Goal: Task Accomplishment & Management: Complete application form

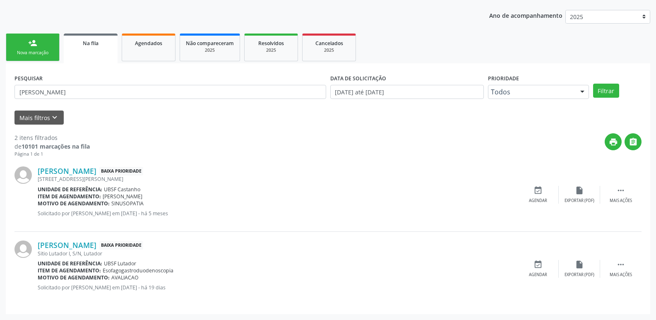
scroll to position [90, 0]
click at [147, 58] on link "Agendados" at bounding box center [149, 48] width 54 height 28
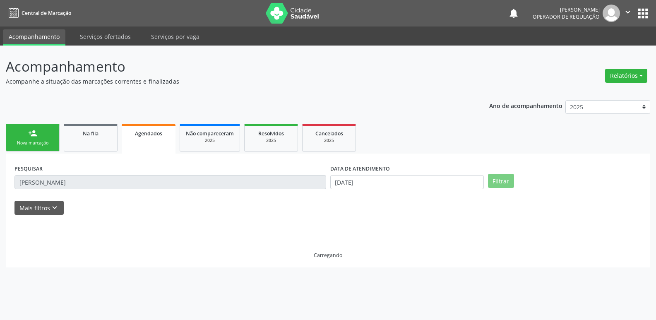
scroll to position [0, 0]
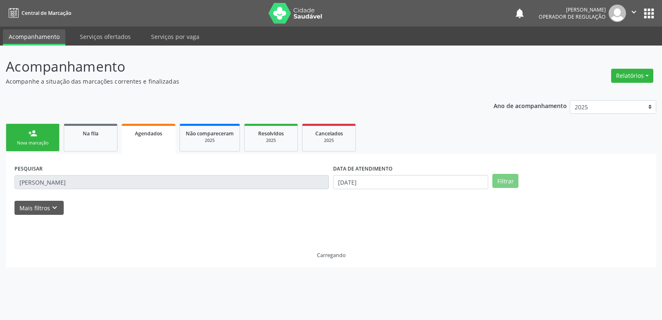
click at [111, 174] on div "PESQUISAR [PERSON_NAME]" at bounding box center [171, 178] width 319 height 32
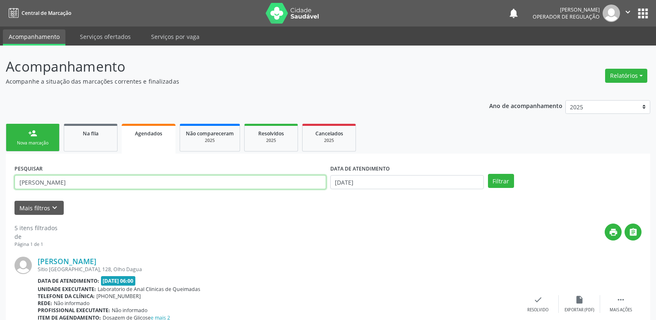
drag, startPoint x: 94, startPoint y: 185, endPoint x: 0, endPoint y: 185, distance: 94.4
type input "[PERSON_NAME]"
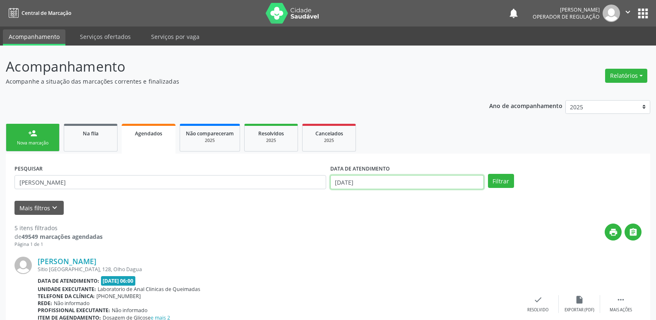
click at [365, 180] on input "[DATE]" at bounding box center [407, 182] width 154 height 14
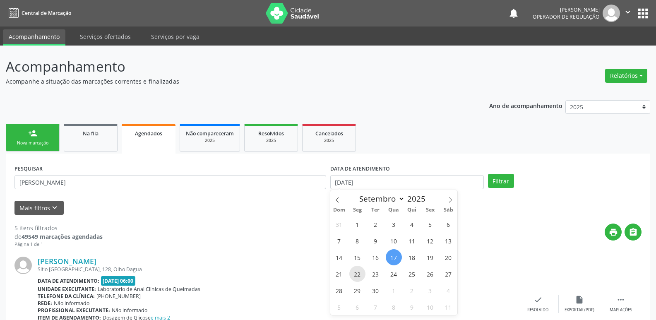
click at [351, 280] on div "31 1 2 3 4 5 6 7 8 9 10 11 12 13 14 15 16 17 18 19 20 21 22 23 24 25 26 27 28 2…" at bounding box center [393, 265] width 127 height 99
click at [356, 277] on span "22" at bounding box center [357, 274] width 16 height 16
type input "22/09/2025"
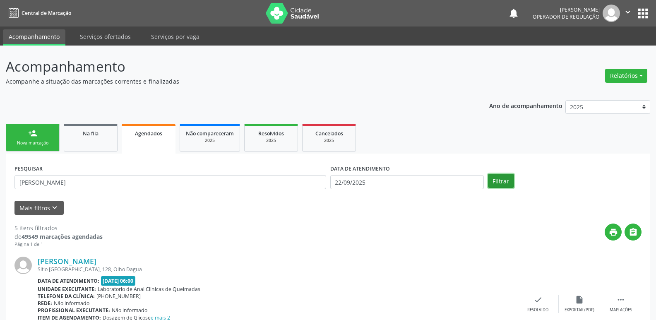
click at [497, 175] on button "Filtrar" at bounding box center [501, 181] width 26 height 14
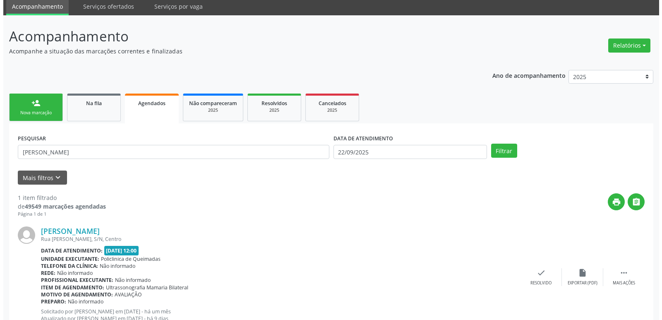
scroll to position [61, 0]
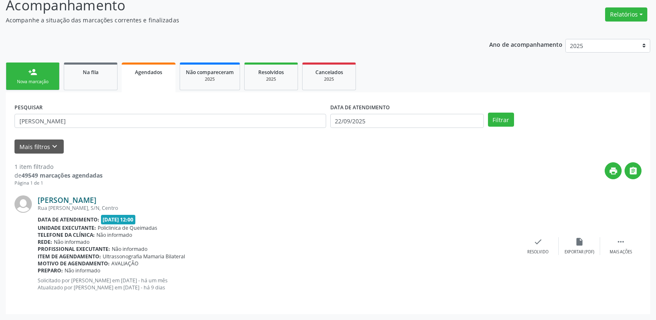
click at [96, 198] on link "[PERSON_NAME]" at bounding box center [67, 199] width 59 height 9
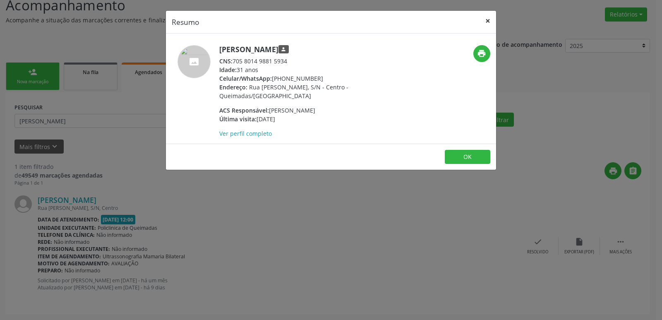
click at [488, 21] on button "×" at bounding box center [488, 21] width 17 height 20
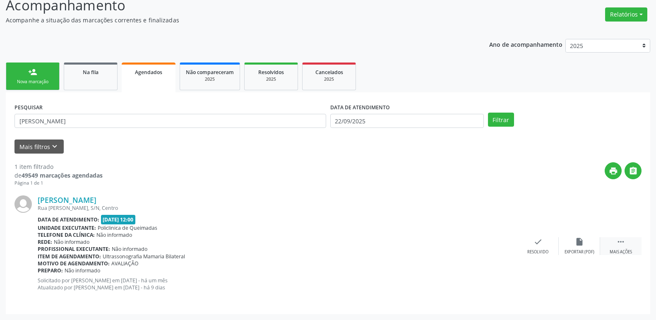
click at [627, 247] on div " Mais ações" at bounding box center [620, 246] width 41 height 18
click at [503, 248] on div "cancel Cancelar" at bounding box center [496, 246] width 41 height 18
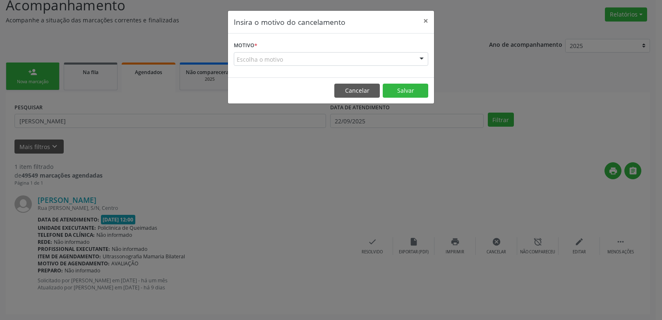
click at [267, 61] on div "Escolha o motivo" at bounding box center [331, 59] width 195 height 14
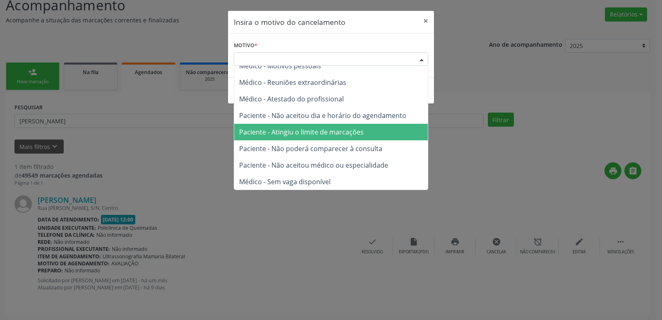
scroll to position [42, 0]
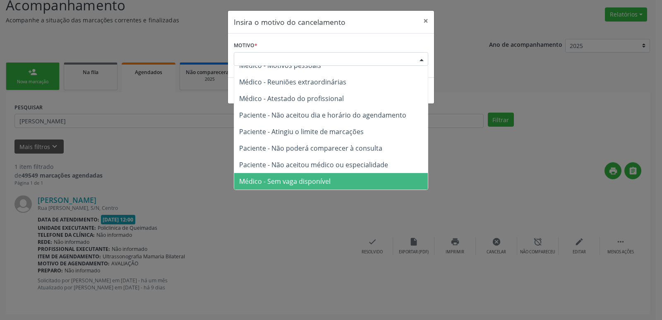
click at [329, 180] on span "Médico - Sem vaga disponível" at bounding box center [284, 181] width 91 height 9
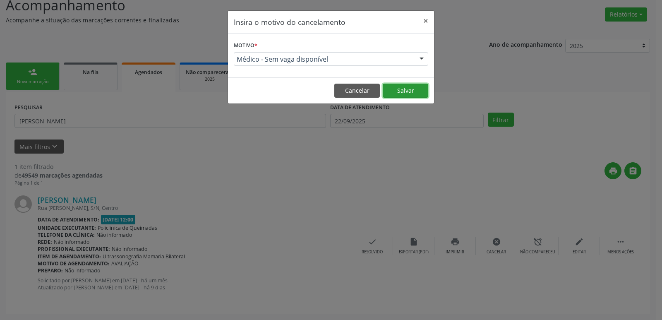
click at [400, 91] on button "Salvar" at bounding box center [406, 91] width 46 height 14
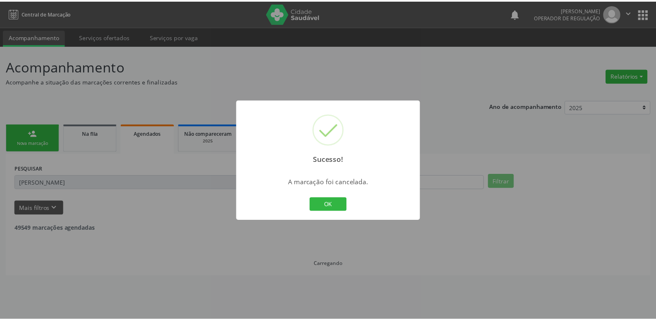
scroll to position [0, 0]
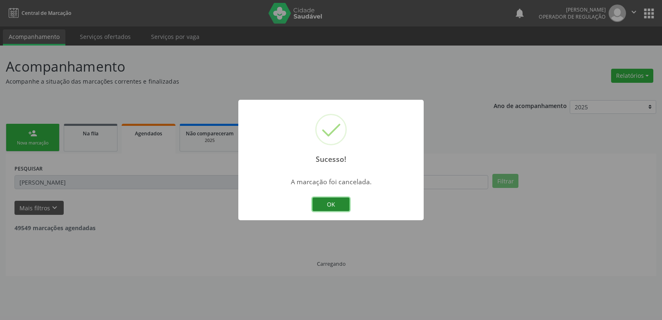
click at [330, 201] on button "OK" at bounding box center [330, 204] width 37 height 14
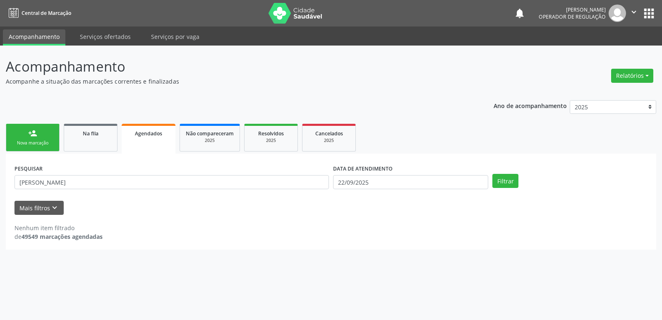
click at [42, 141] on div "Nova marcação" at bounding box center [32, 143] width 41 height 6
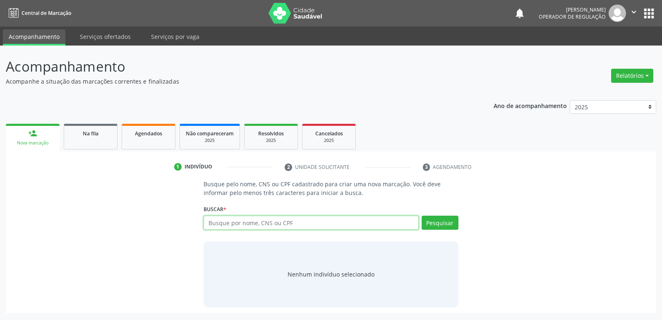
click at [353, 226] on input "text" at bounding box center [311, 223] width 215 height 14
type input "[PERSON_NAME] DE"
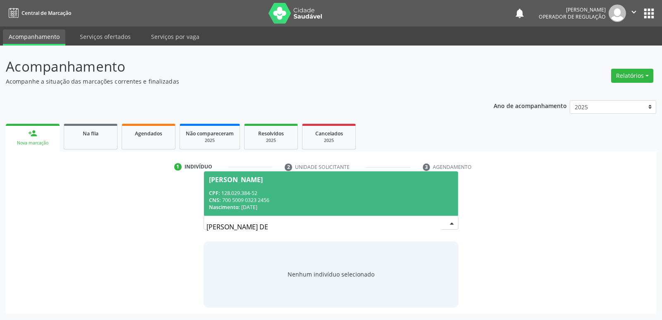
click at [347, 193] on div "CPF: 128.029.384-52" at bounding box center [331, 193] width 244 height 7
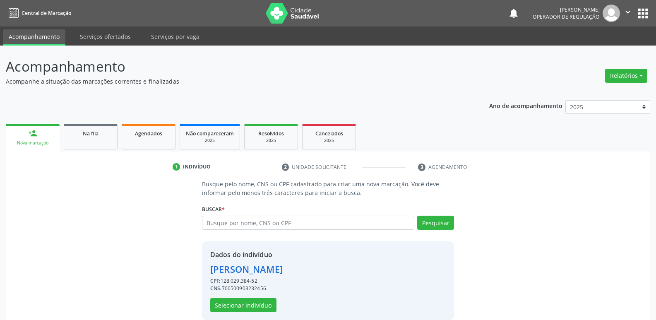
click at [239, 312] on div "Dados do indivíduo [PERSON_NAME] CPF: 128.029.384-52 CNS: 700500903232456 Selec…" at bounding box center [328, 280] width 252 height 79
click at [240, 307] on button "Selecionar indivíduo" at bounding box center [243, 305] width 66 height 14
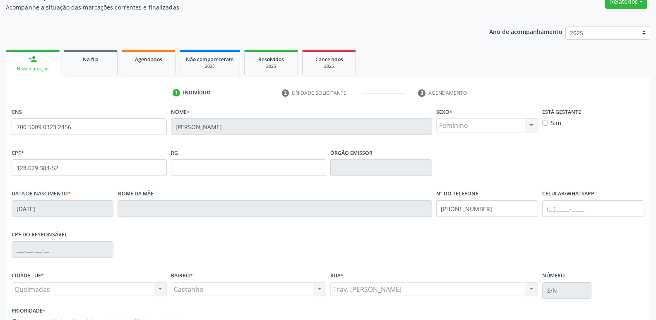
scroll to position [129, 0]
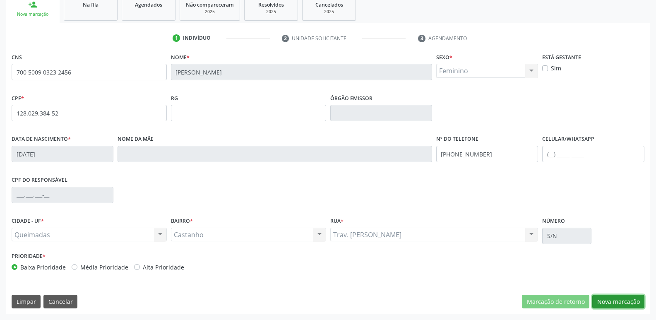
click at [618, 302] on button "Nova marcação" at bounding box center [618, 302] width 52 height 14
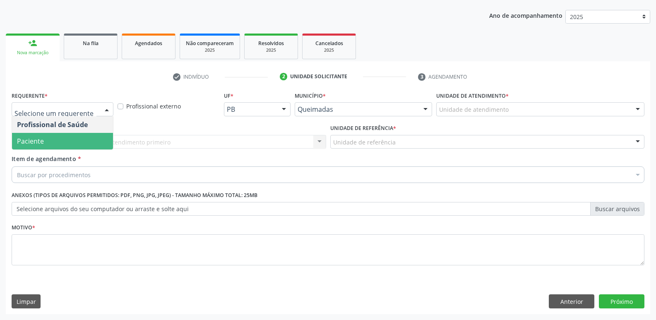
drag, startPoint x: 73, startPoint y: 138, endPoint x: 85, endPoint y: 139, distance: 12.4
click at [73, 137] on span "Paciente" at bounding box center [62, 141] width 101 height 17
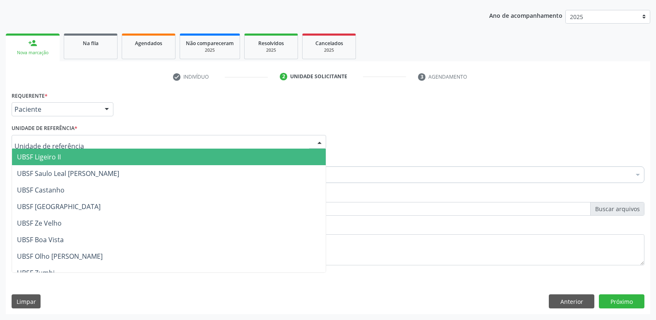
click at [92, 140] on div at bounding box center [169, 142] width 315 height 14
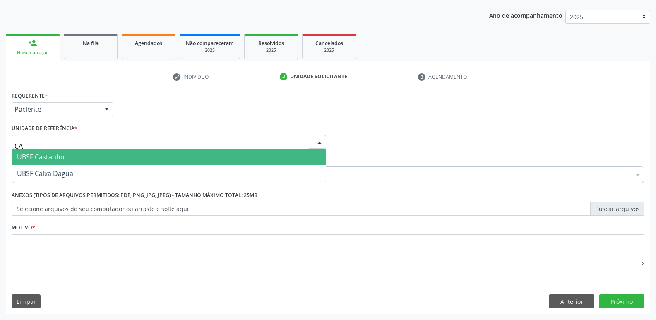
type input "CAS"
click at [85, 154] on span "UBSF Castanho" at bounding box center [169, 157] width 314 height 17
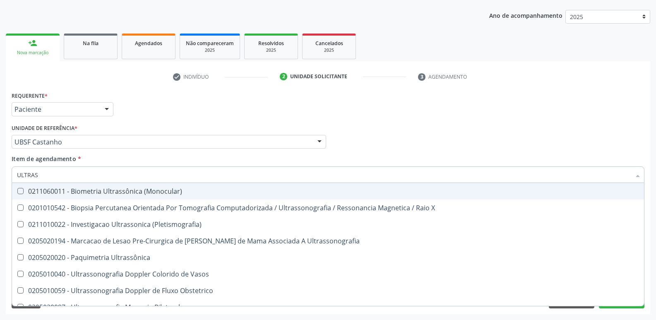
type input "ULTRASS"
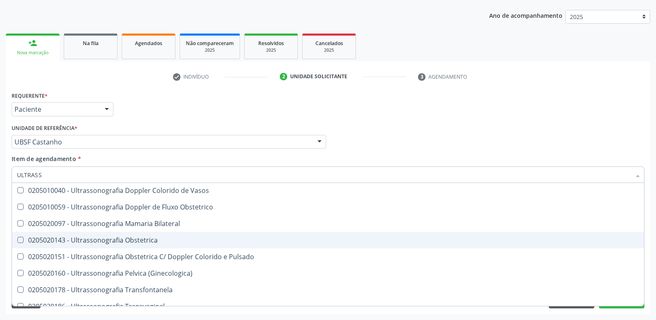
scroll to position [83, 0]
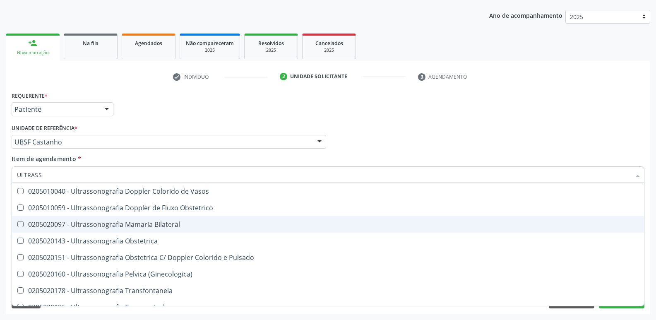
click at [136, 225] on div "0205020097 - Ultrassonografia Mamaria Bilateral" at bounding box center [328, 224] width 622 height 7
checkbox Bilateral "true"
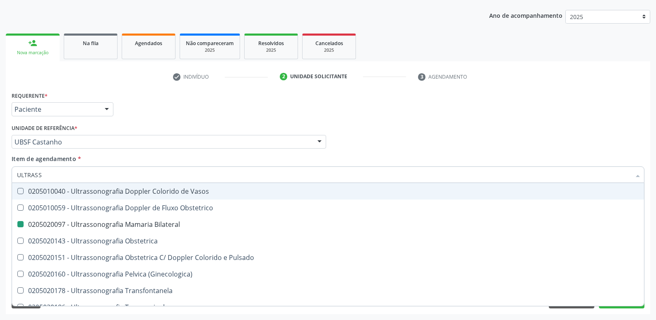
drag, startPoint x: 206, startPoint y: 105, endPoint x: 183, endPoint y: 195, distance: 93.2
click at [205, 107] on div "Requerente * Paciente Profissional de Saúde Paciente Nenhum resultado encontrad…" at bounding box center [328, 105] width 637 height 32
checkbox X "true"
checkbox Bilateral "false"
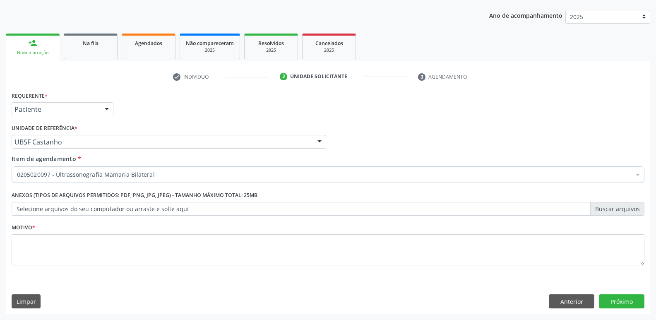
scroll to position [0, 0]
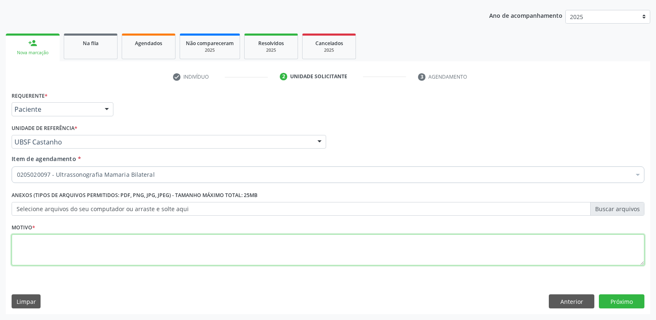
click at [163, 237] on textarea at bounding box center [328, 249] width 633 height 31
paste textarea "707 0028 3509 5235"
drag, startPoint x: 100, startPoint y: 229, endPoint x: 0, endPoint y: 194, distance: 105.9
click at [0, 194] on div "Acompanhamento Acompanhe a situação das marcações correntes e finalizadas Relat…" at bounding box center [328, 137] width 656 height 365
type textarea "AVALIAÇÃO"
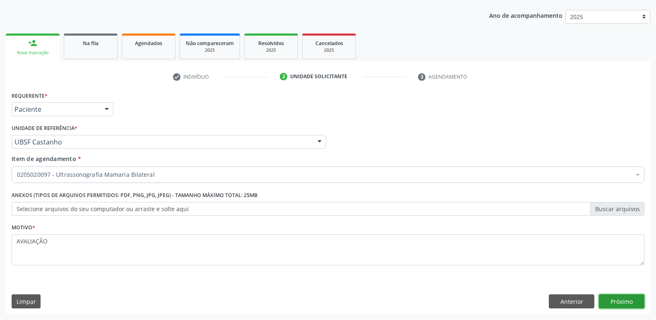
click at [637, 297] on button "Próximo" at bounding box center [622, 301] width 46 height 14
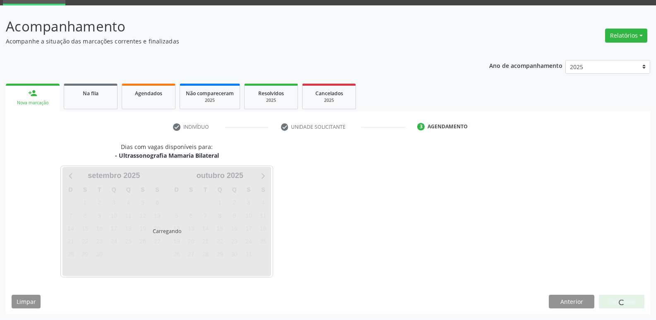
scroll to position [40, 0]
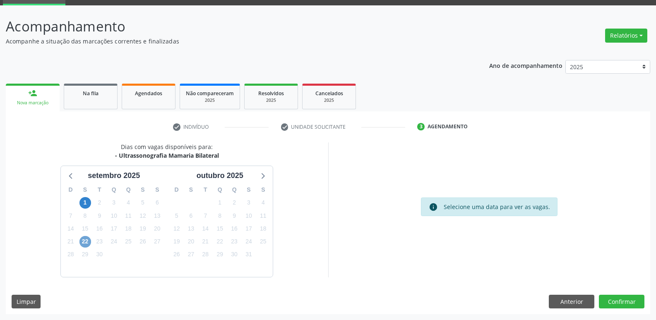
click at [84, 243] on span "22" at bounding box center [85, 242] width 12 height 12
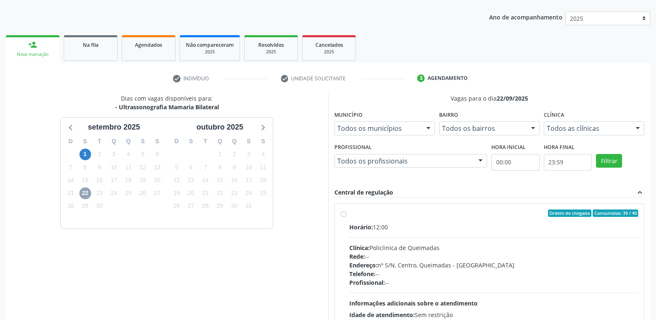
scroll to position [160, 0]
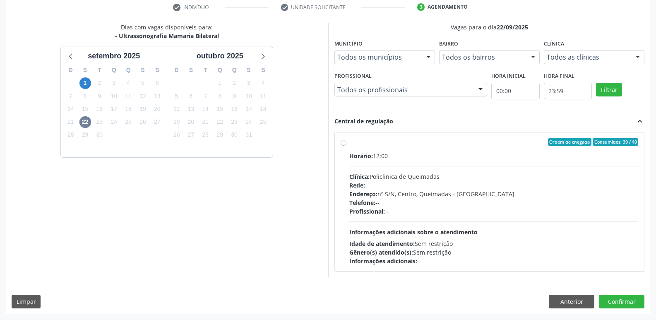
click at [519, 207] on div "Profissional: --" at bounding box center [493, 211] width 289 height 9
click at [346, 146] on input "Ordem de chegada Consumidos: 39 / 40 Horário: 12:00 Clínica: Policlinica de Que…" at bounding box center [344, 141] width 6 height 7
radio input "true"
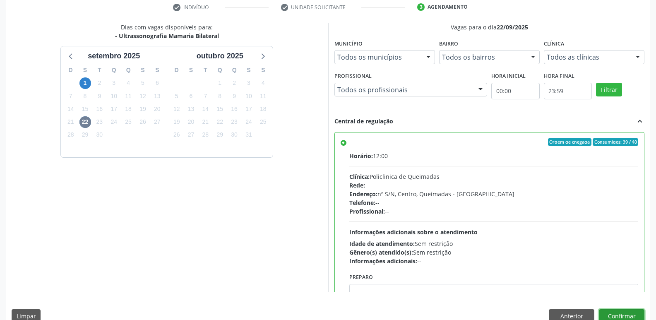
click at [604, 314] on button "Confirmar" at bounding box center [622, 316] width 46 height 14
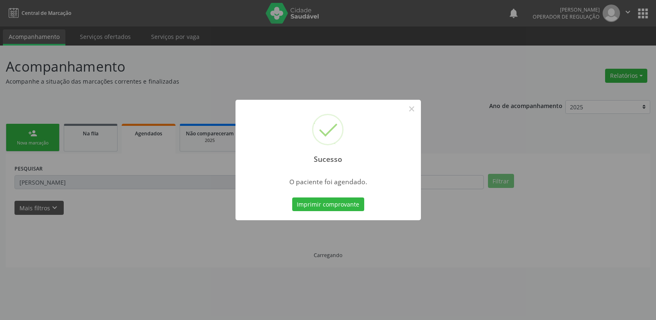
scroll to position [0, 0]
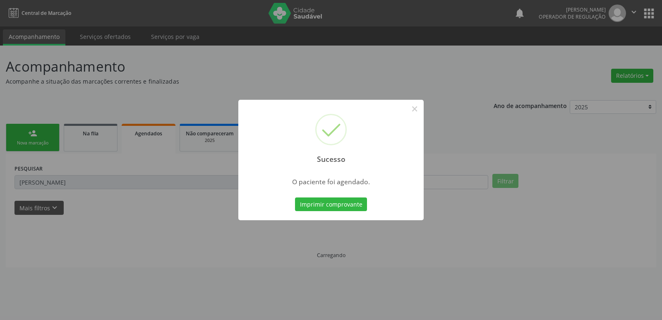
click at [295, 197] on button "Imprimir comprovante" at bounding box center [331, 204] width 72 height 14
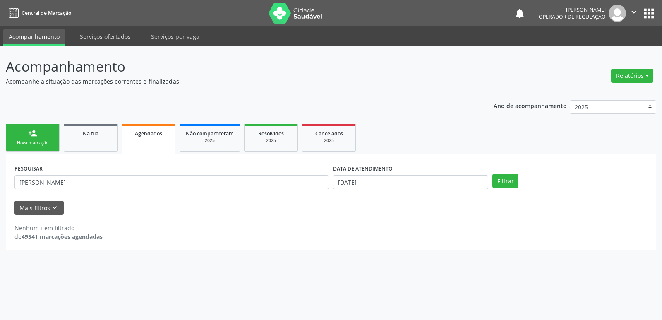
click at [54, 139] on link "person_add Nova marcação" at bounding box center [33, 138] width 54 height 28
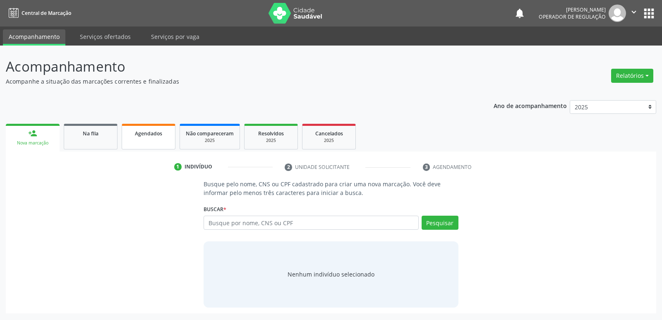
click at [154, 135] on span "Agendados" at bounding box center [148, 133] width 27 height 7
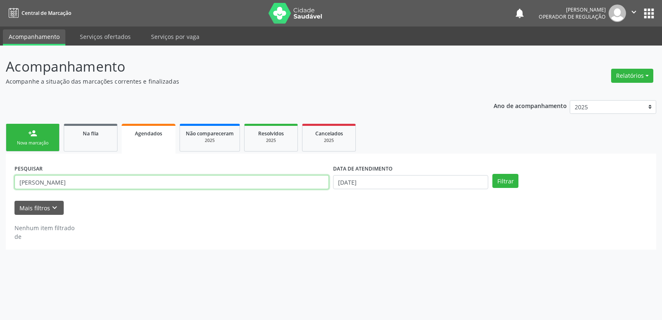
click at [118, 178] on input "[PERSON_NAME]" at bounding box center [171, 182] width 315 height 14
type input "LAUDILEIA"
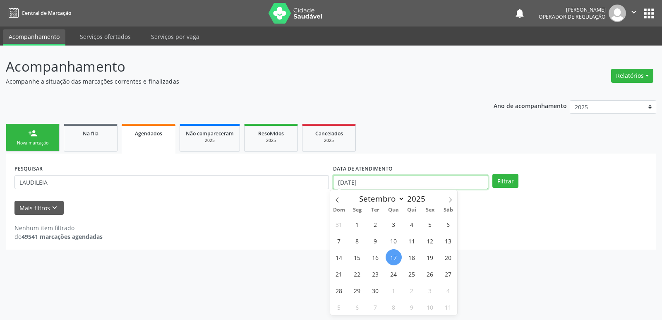
click at [389, 178] on input "[DATE]" at bounding box center [410, 182] width 155 height 14
click at [413, 275] on span "25" at bounding box center [412, 274] width 16 height 16
type input "25/09/2025"
click at [413, 275] on span "25" at bounding box center [412, 274] width 16 height 16
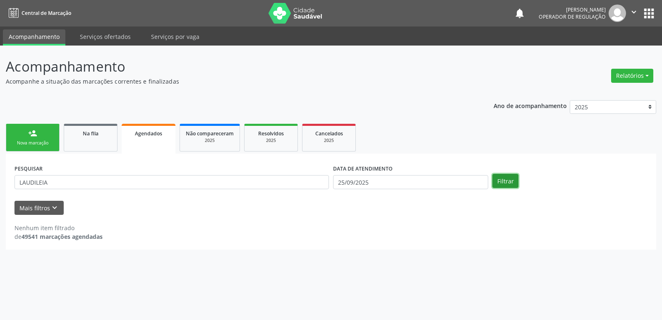
click at [509, 184] on button "Filtrar" at bounding box center [506, 181] width 26 height 14
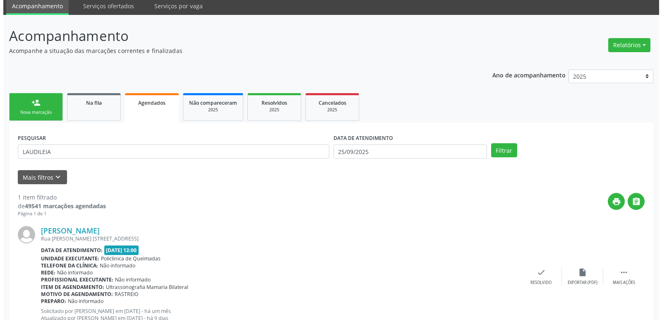
scroll to position [61, 0]
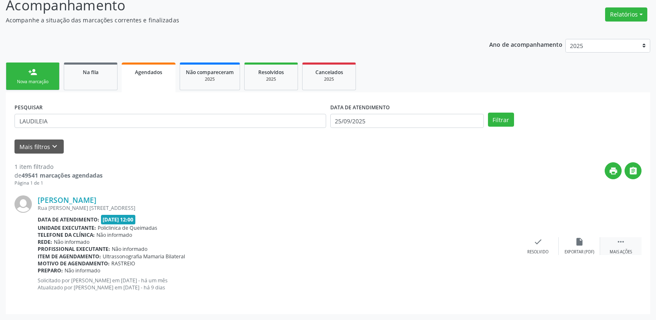
click at [626, 247] on div " Mais ações" at bounding box center [620, 246] width 41 height 18
click at [504, 252] on div "Cancelar" at bounding box center [496, 252] width 19 height 6
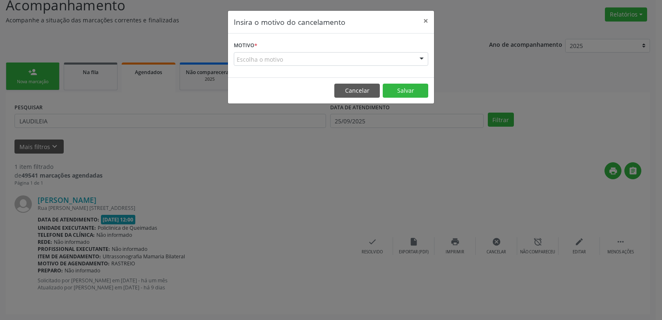
drag, startPoint x: 361, startPoint y: 61, endPoint x: 357, endPoint y: 66, distance: 6.7
click at [361, 62] on div "Escolha o motivo" at bounding box center [331, 59] width 195 height 14
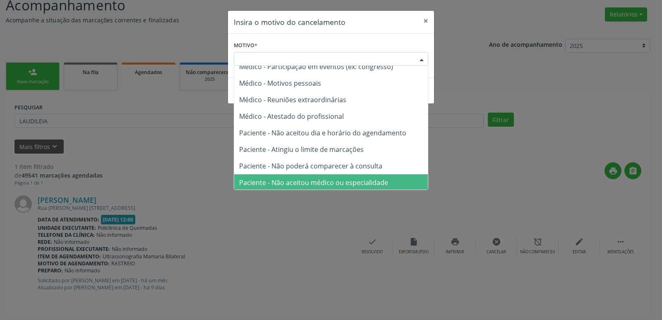
scroll to position [42, 0]
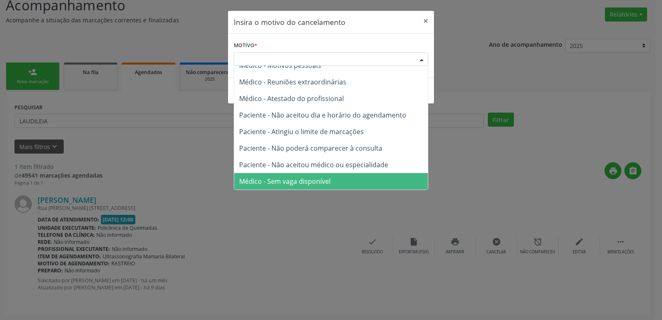
click at [317, 185] on span "Médico - Sem vaga disponível" at bounding box center [284, 181] width 91 height 9
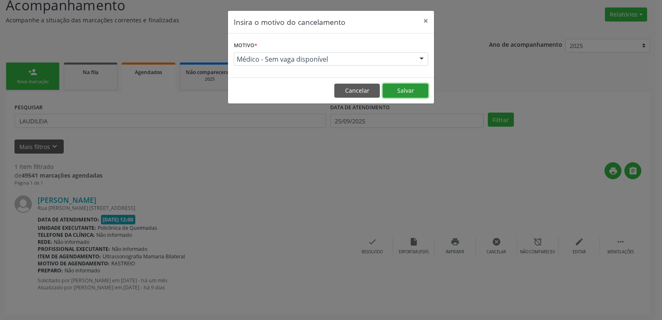
drag, startPoint x: 399, startPoint y: 92, endPoint x: 408, endPoint y: 99, distance: 11.5
click at [399, 92] on button "Salvar" at bounding box center [406, 91] width 46 height 14
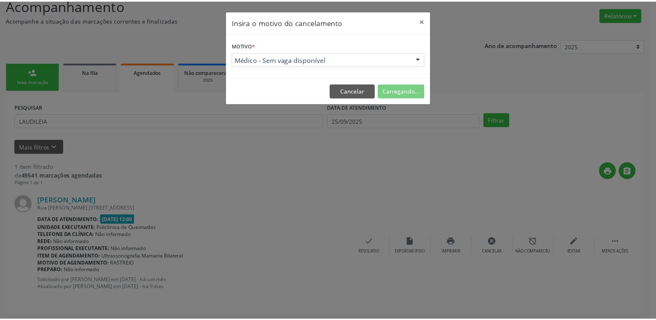
scroll to position [0, 0]
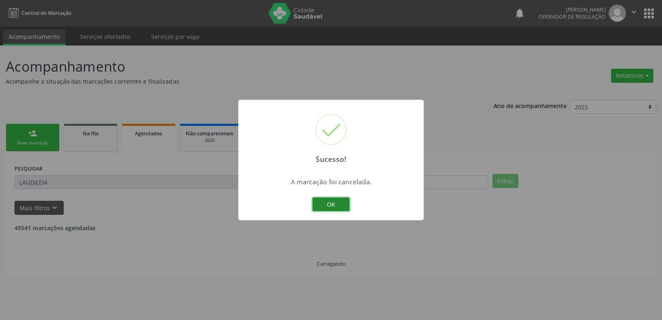
drag, startPoint x: 344, startPoint y: 206, endPoint x: 393, endPoint y: 202, distance: 49.4
click at [344, 205] on button "OK" at bounding box center [330, 204] width 37 height 14
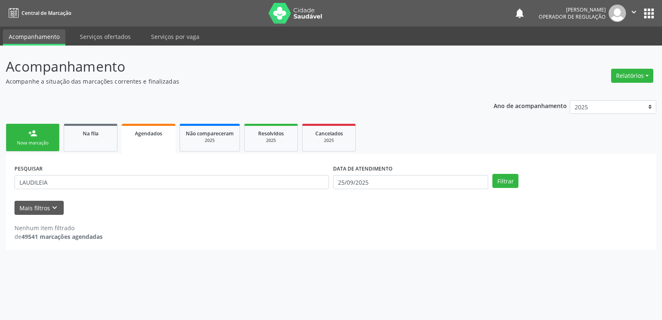
click at [48, 132] on link "person_add Nova marcação" at bounding box center [33, 138] width 54 height 28
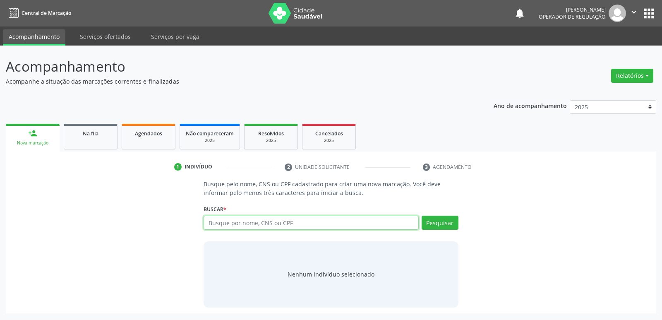
click at [285, 221] on input "text" at bounding box center [311, 223] width 215 height 14
type input "704800052972348"
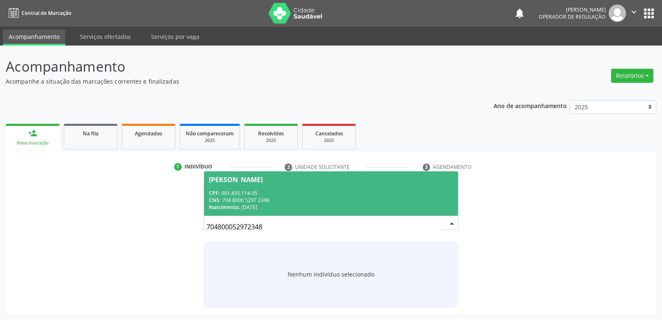
click at [334, 199] on div "CNS: 704 8000 5297 2348" at bounding box center [331, 200] width 244 height 7
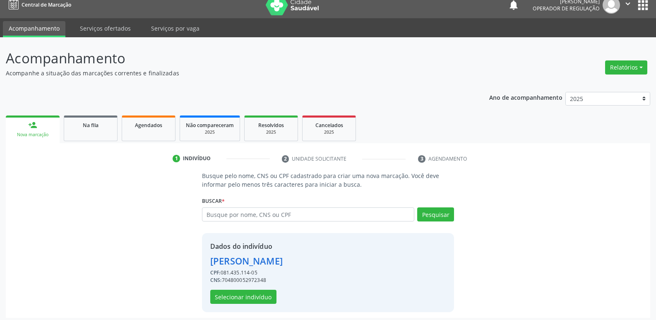
scroll to position [12, 0]
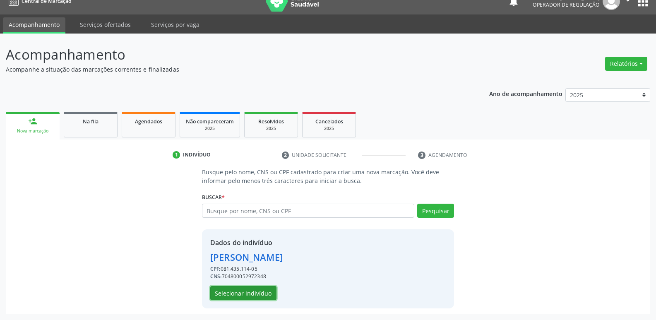
click at [255, 292] on button "Selecionar indivíduo" at bounding box center [243, 293] width 66 height 14
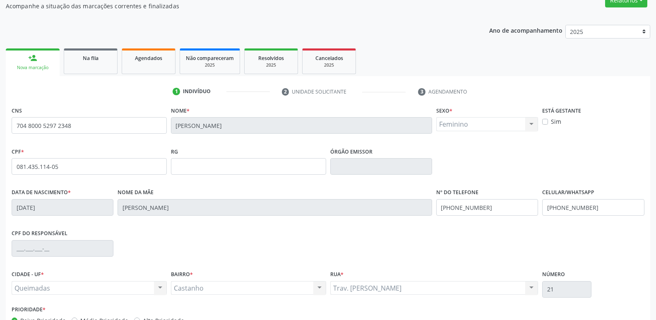
scroll to position [129, 0]
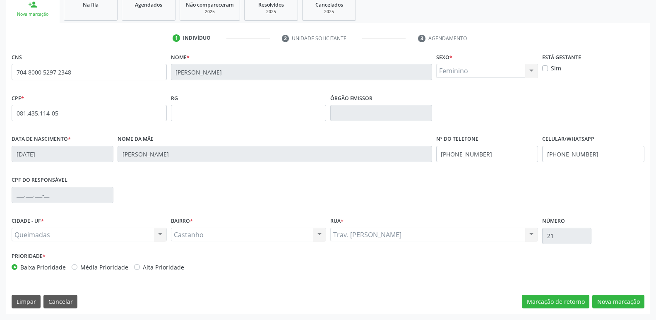
click at [630, 293] on div "CNS 704 8000 5297 2348 Nome * [PERSON_NAME] * Feminino Masculino Feminino Nenhu…" at bounding box center [328, 182] width 644 height 263
click at [629, 298] on button "Nova marcação" at bounding box center [618, 302] width 52 height 14
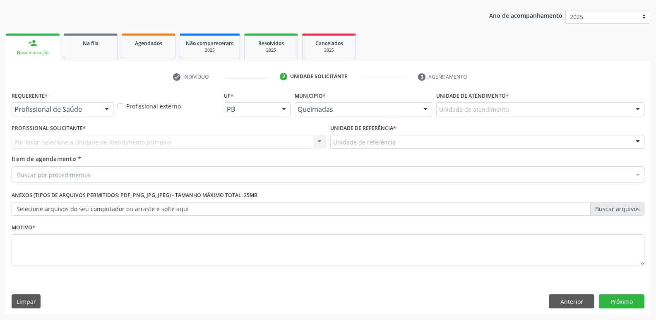
scroll to position [90, 0]
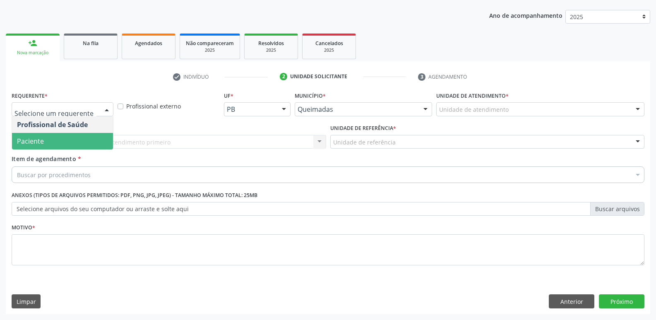
click at [82, 146] on span "Paciente" at bounding box center [62, 141] width 101 height 17
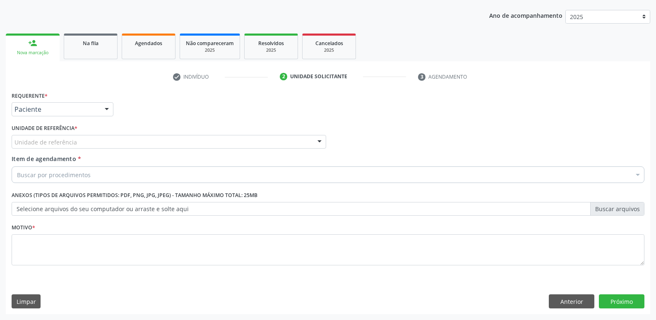
click at [98, 139] on div "Unidade de referência" at bounding box center [169, 142] width 315 height 14
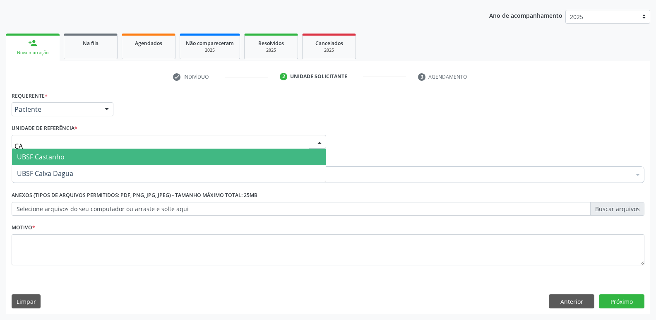
type input "CAS"
click at [90, 153] on span "UBSF Castanho" at bounding box center [169, 157] width 314 height 17
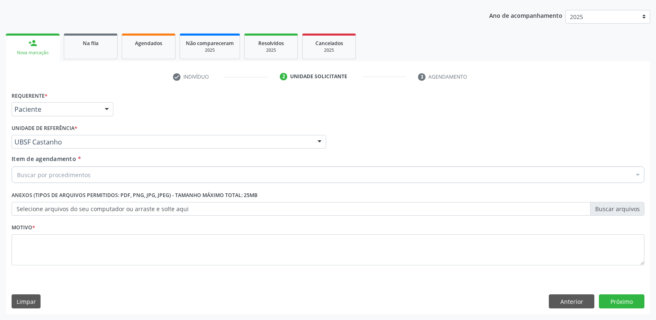
click at [86, 166] on div "Buscar por procedimentos" at bounding box center [328, 174] width 633 height 17
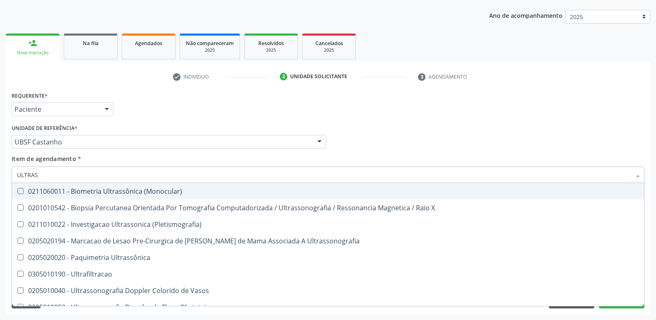
type input "ULTRASS"
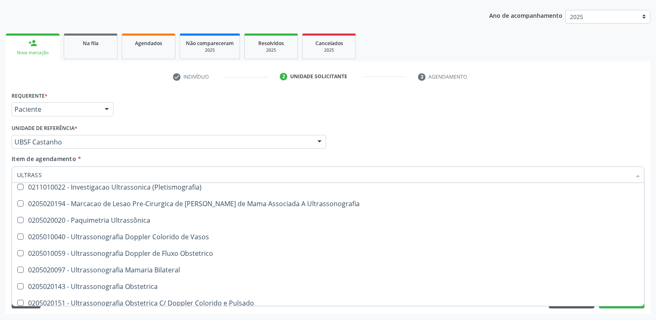
scroll to position [83, 0]
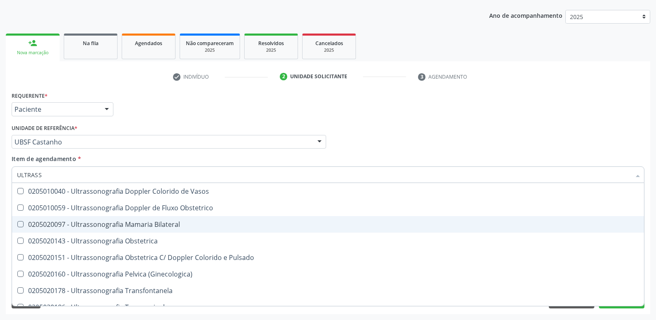
click at [125, 226] on div "0205020097 - Ultrassonografia Mamaria Bilateral" at bounding box center [328, 224] width 622 height 7
checkbox Bilateral "true"
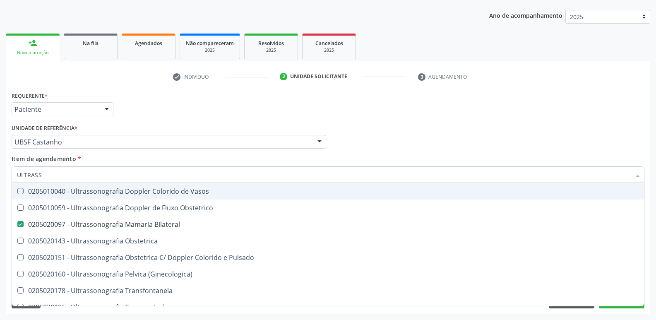
drag, startPoint x: 149, startPoint y: 116, endPoint x: 136, endPoint y: 206, distance: 91.1
click at [148, 122] on div "Requerente * Paciente Profissional de Saúde Paciente Nenhum resultado encontrad…" at bounding box center [328, 182] width 633 height 187
checkbox X "true"
checkbox Bilateral "false"
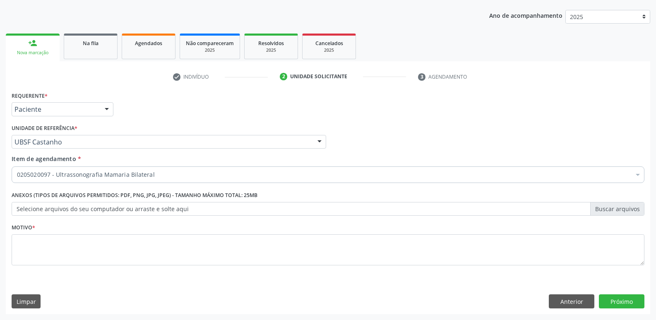
scroll to position [0, 0]
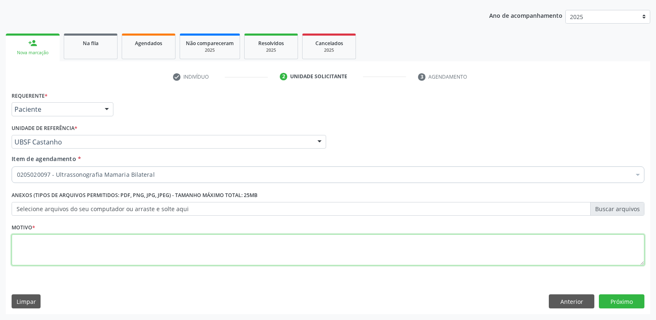
click at [116, 246] on textarea at bounding box center [328, 249] width 633 height 31
type textarea "AVALIAÇÃO"
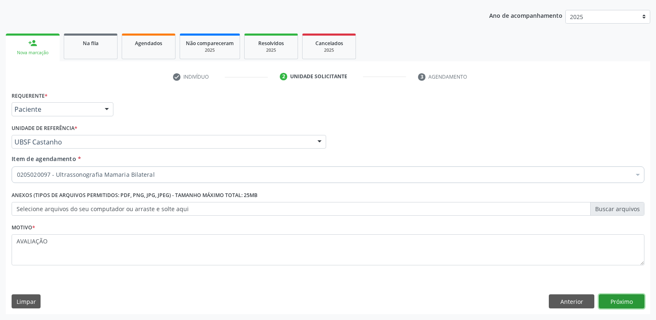
click at [609, 299] on button "Próximo" at bounding box center [622, 301] width 46 height 14
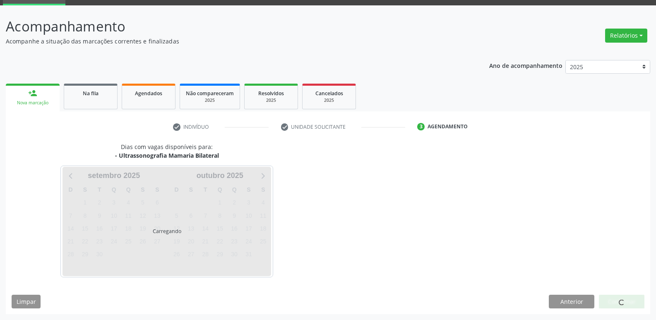
scroll to position [40, 0]
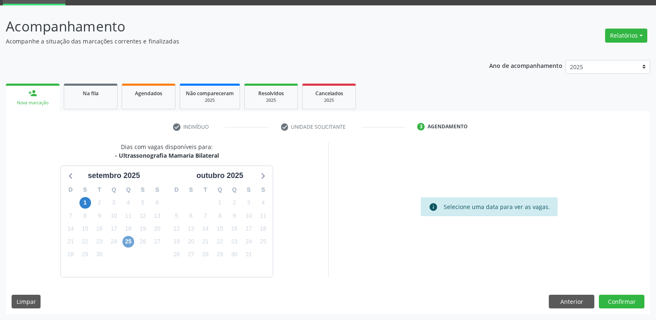
click at [127, 242] on span "25" at bounding box center [129, 242] width 12 height 12
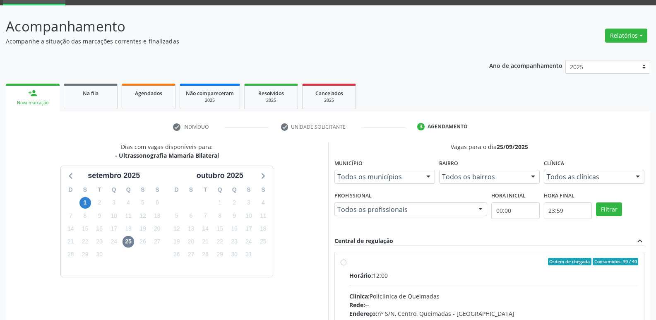
drag, startPoint x: 602, startPoint y: 273, endPoint x: 585, endPoint y: 217, distance: 58.9
click at [603, 267] on label "Ordem de chegada Consumidos: 39 / 40 Horário: 12:00 Clínica: Policlinica de Que…" at bounding box center [493, 321] width 289 height 127
click at [346, 265] on input "Ordem de chegada Consumidos: 39 / 40 Horário: 12:00 Clínica: Policlinica de Que…" at bounding box center [344, 261] width 6 height 7
radio input "true"
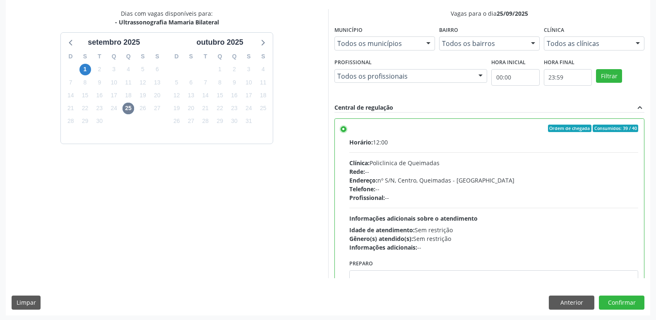
scroll to position [175, 0]
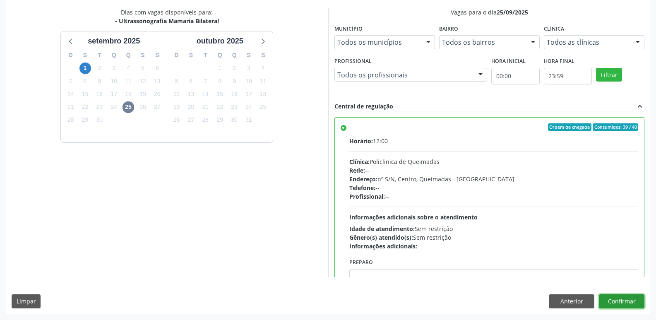
click at [616, 304] on button "Confirmar" at bounding box center [622, 301] width 46 height 14
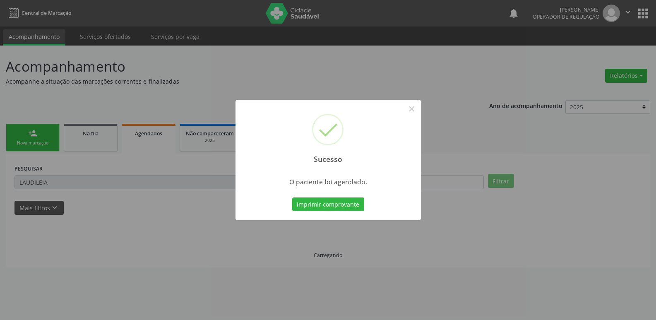
scroll to position [0, 0]
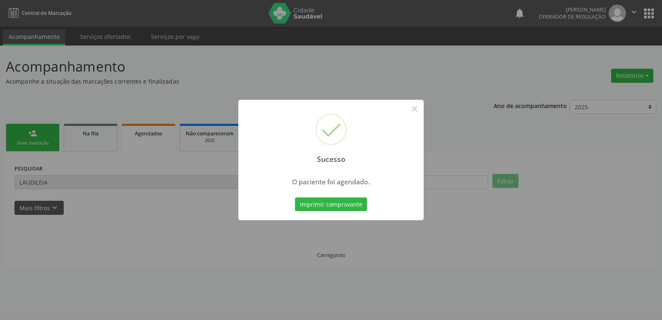
click at [539, 189] on div "Sucesso × O paciente foi agendado. Imprimir comprovante Cancel" at bounding box center [331, 160] width 662 height 320
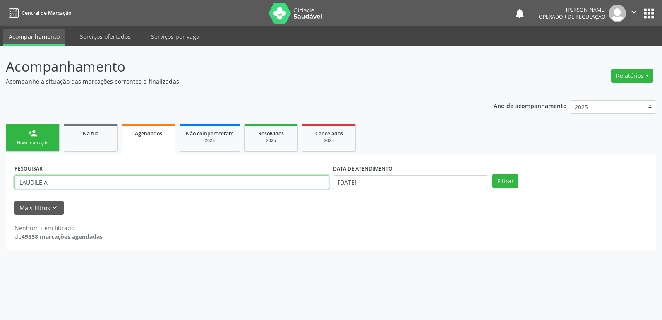
drag, startPoint x: 111, startPoint y: 181, endPoint x: 0, endPoint y: 183, distance: 111.3
click at [0, 183] on div "Acompanhamento Acompanhe a situação das marcações correntes e finalizadas Relat…" at bounding box center [331, 183] width 662 height 274
type input "JOSILENE"
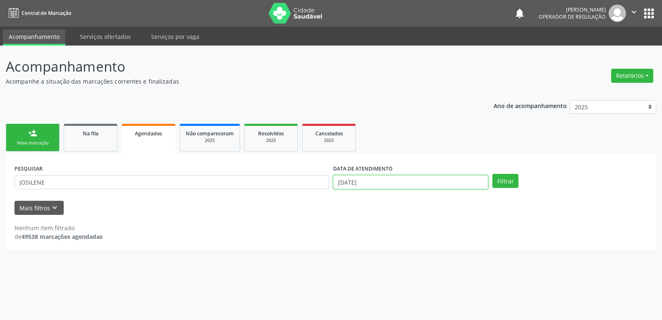
click at [352, 178] on input "[DATE]" at bounding box center [410, 182] width 155 height 14
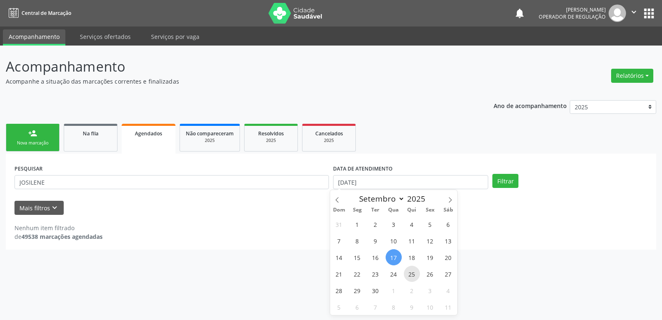
click at [414, 274] on span "25" at bounding box center [412, 274] width 16 height 16
type input "25/09/2025"
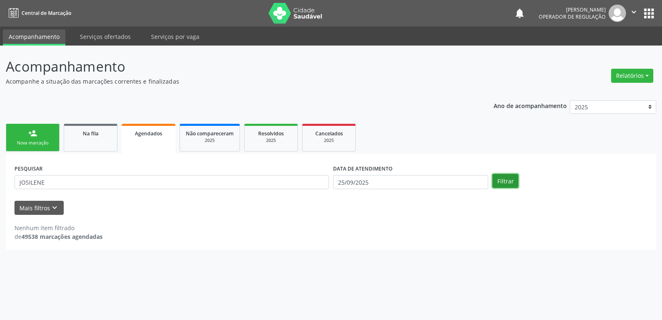
click at [496, 180] on button "Filtrar" at bounding box center [506, 181] width 26 height 14
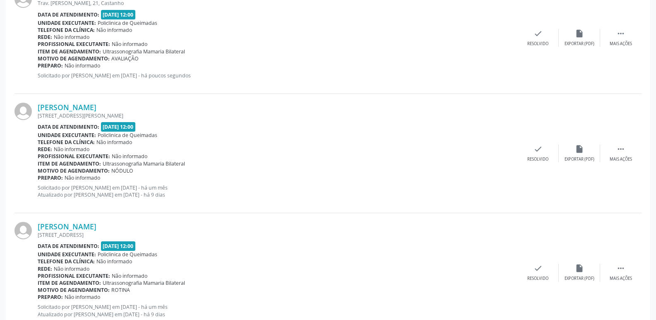
scroll to position [252, 0]
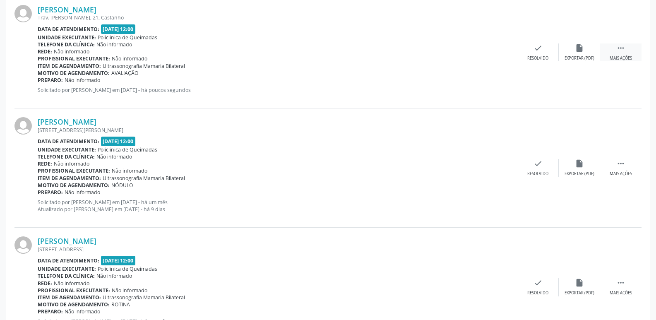
click at [630, 53] on div " Mais ações" at bounding box center [620, 52] width 41 height 18
click at [446, 45] on div "print Imprimir" at bounding box center [455, 52] width 41 height 18
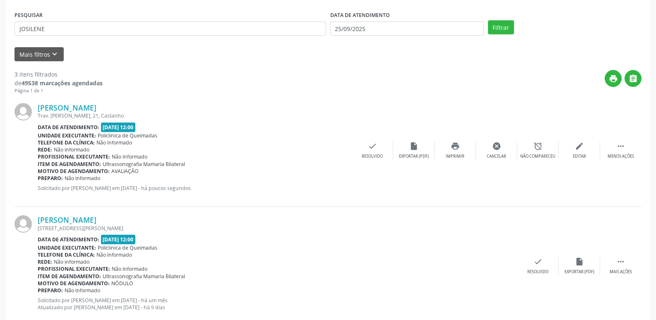
scroll to position [0, 0]
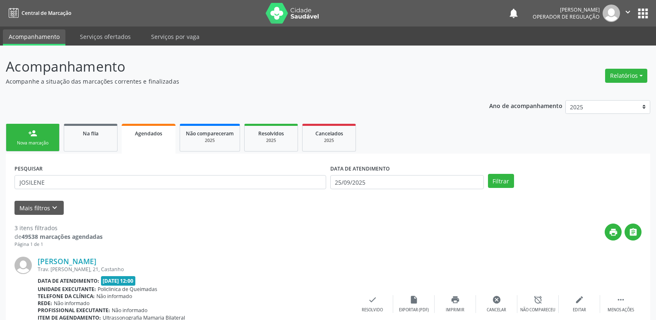
click at [629, 18] on button "" at bounding box center [628, 13] width 16 height 17
click at [606, 49] on link "Sair" at bounding box center [606, 51] width 57 height 12
